Goal: Task Accomplishment & Management: Use online tool/utility

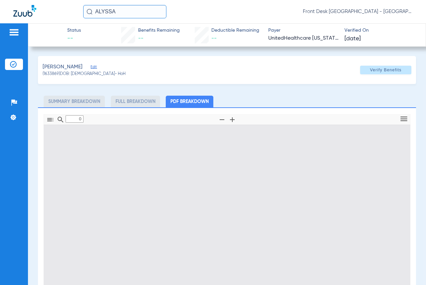
select select "page-width"
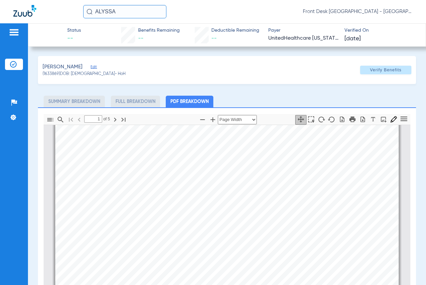
scroll to position [270, 0]
type input "2"
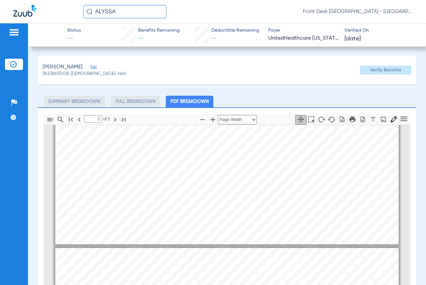
click at [16, 33] on img at bounding box center [14, 32] width 11 height 8
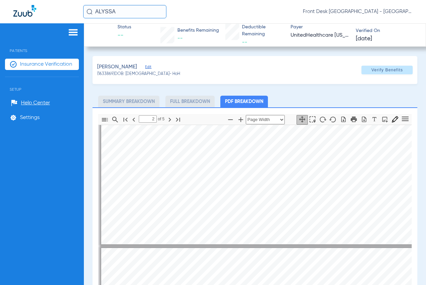
click at [25, 66] on span "Insurance Verification" at bounding box center [46, 64] width 52 height 7
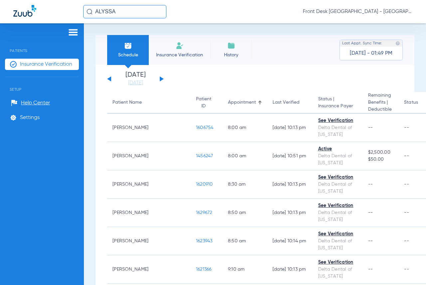
click at [75, 30] on img at bounding box center [73, 32] width 11 height 8
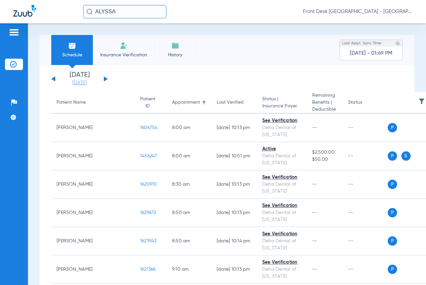
click at [77, 83] on link "[DATE]" at bounding box center [80, 83] width 40 height 7
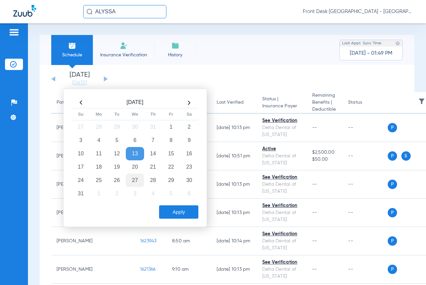
drag, startPoint x: 135, startPoint y: 167, endPoint x: 139, endPoint y: 181, distance: 14.7
click at [136, 167] on td "20" at bounding box center [135, 166] width 18 height 13
click at [178, 213] on button "Apply" at bounding box center [178, 211] width 39 height 13
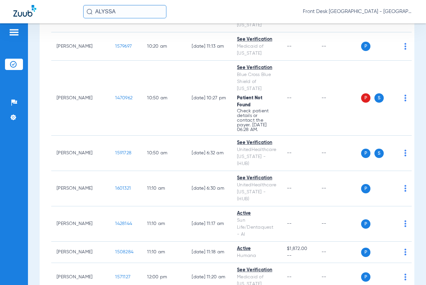
scroll to position [300, 0]
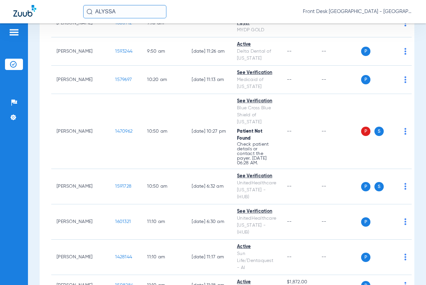
click at [416, 60] on div "Schedule Insurance Verification History Last Appt. Sync Time: [DATE] - 02:05 PM…" at bounding box center [227, 153] width 398 height 261
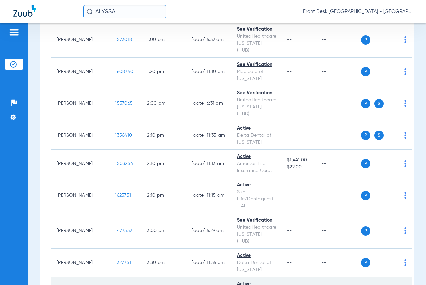
scroll to position [832, 0]
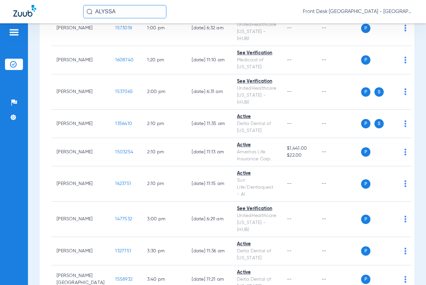
click at [416, 54] on div "Schedule Insurance Verification History Last Appt. Sync Time: [DATE] - 02:28 PM…" at bounding box center [227, 153] width 398 height 261
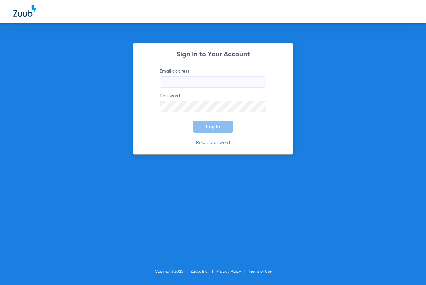
type input "[EMAIL_ADDRESS][DOMAIN_NAME]"
click at [209, 127] on span "Log In" at bounding box center [213, 126] width 14 height 5
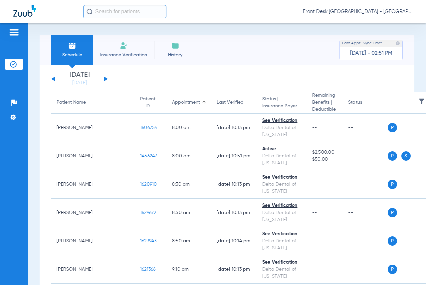
click at [120, 13] on input "text" at bounding box center [124, 11] width 83 height 13
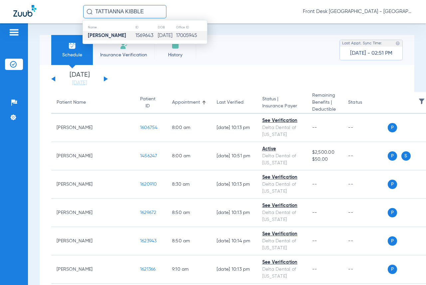
type input "TATTIANNA KIBBLE"
click at [110, 35] on strong "[PERSON_NAME]" at bounding box center [107, 35] width 38 height 5
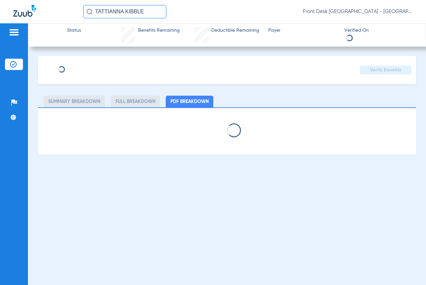
select select "page-width"
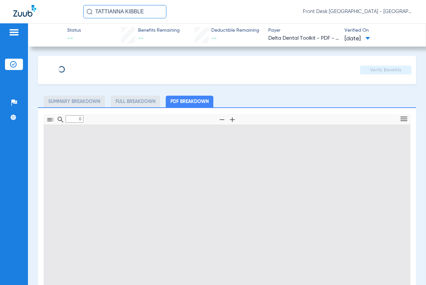
type input "1"
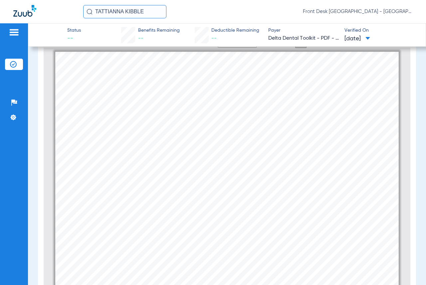
scroll to position [20, 0]
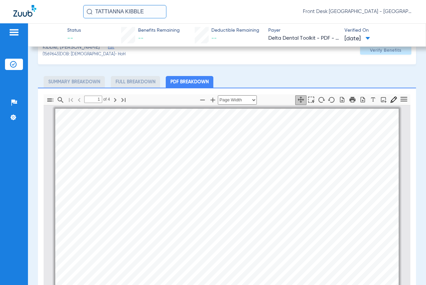
click at [14, 31] on img at bounding box center [14, 32] width 11 height 8
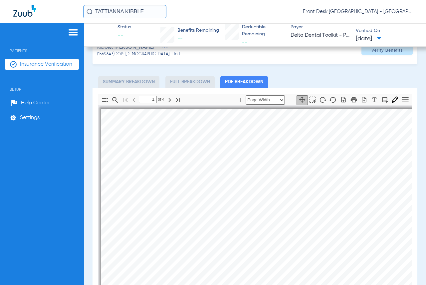
click at [74, 30] on img at bounding box center [73, 32] width 11 height 8
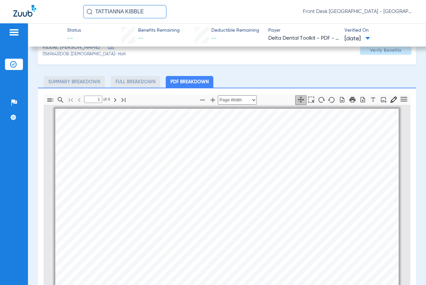
scroll to position [0, 0]
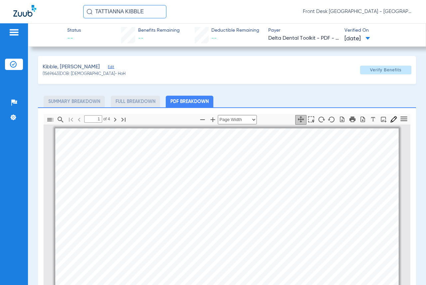
click at [12, 28] on img at bounding box center [14, 32] width 11 height 8
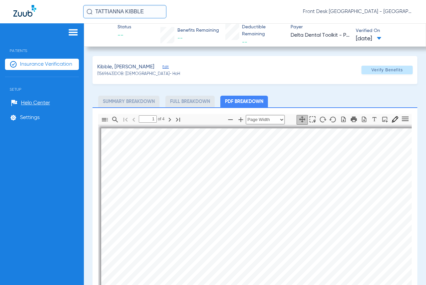
click at [45, 65] on span "Insurance Verification" at bounding box center [46, 64] width 52 height 7
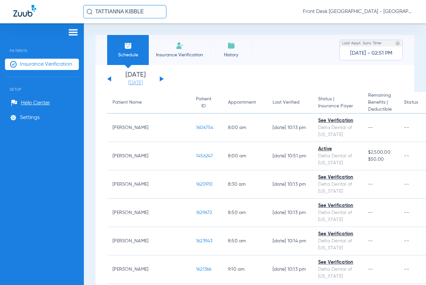
click at [136, 82] on link "[DATE]" at bounding box center [136, 83] width 40 height 7
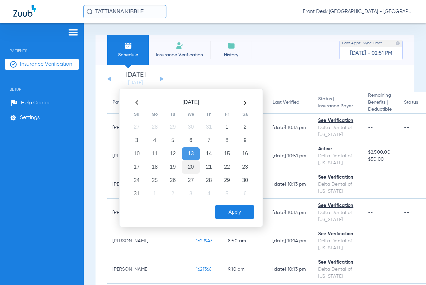
click at [190, 167] on td "20" at bounding box center [191, 166] width 18 height 13
click at [236, 212] on button "Apply" at bounding box center [234, 211] width 39 height 13
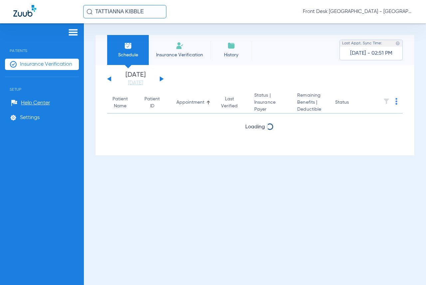
click at [69, 30] on img at bounding box center [73, 32] width 11 height 8
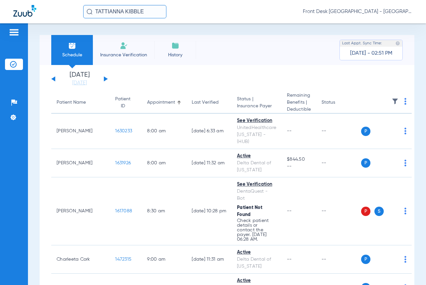
drag, startPoint x: 149, startPoint y: 12, endPoint x: 93, endPoint y: 12, distance: 56.3
click at [93, 12] on input "TATTIANNA KIBBLE" at bounding box center [124, 11] width 83 height 13
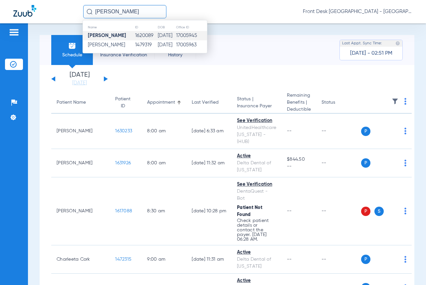
click at [105, 34] on strong "[PERSON_NAME]" at bounding box center [107, 35] width 38 height 5
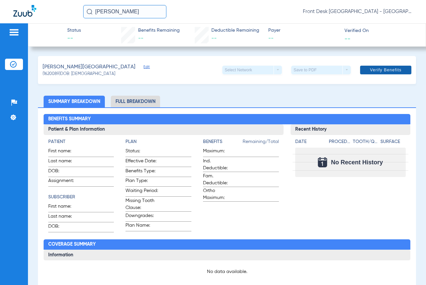
click at [379, 69] on span "Verify Benefits" at bounding box center [386, 69] width 32 height 5
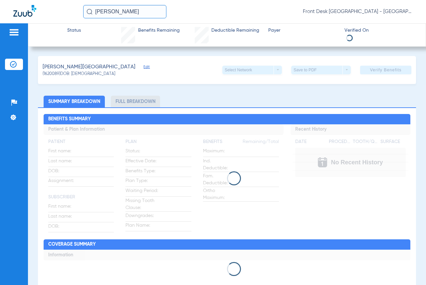
drag, startPoint x: 130, startPoint y: 11, endPoint x: 95, endPoint y: 17, distance: 35.1
click at [95, 17] on input "[PERSON_NAME]" at bounding box center [124, 11] width 83 height 13
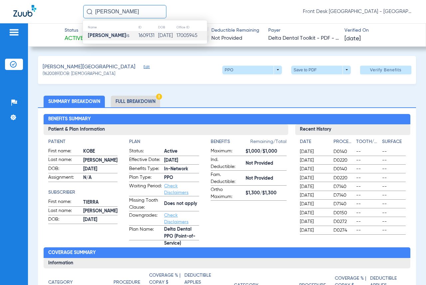
type input "[PERSON_NAME]"
click at [98, 37] on strong "[PERSON_NAME]" at bounding box center [107, 35] width 38 height 5
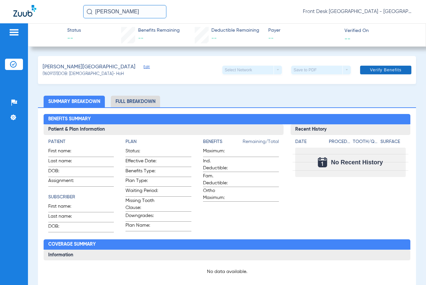
click at [382, 68] on span "Verify Benefits" at bounding box center [386, 69] width 32 height 5
